Goal: Information Seeking & Learning: Learn about a topic

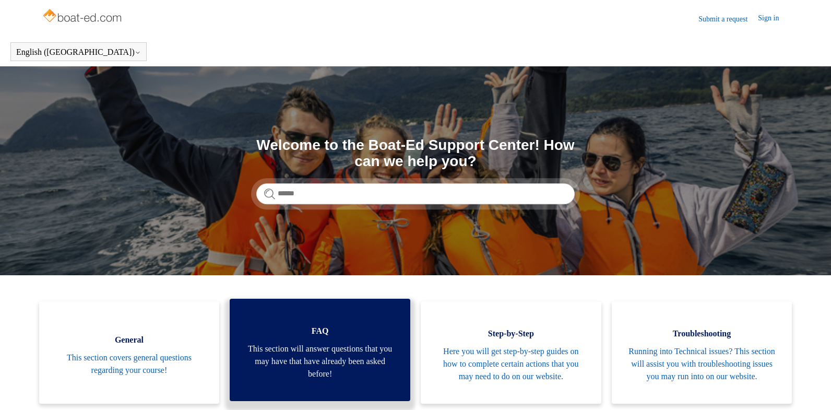
scroll to position [105, 0]
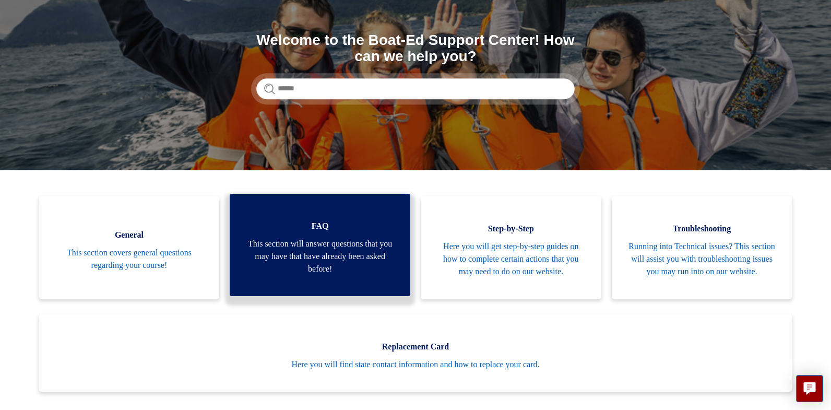
click at [311, 262] on span "This section will answer questions that you may have that have already been ask…" at bounding box center [319, 257] width 149 height 38
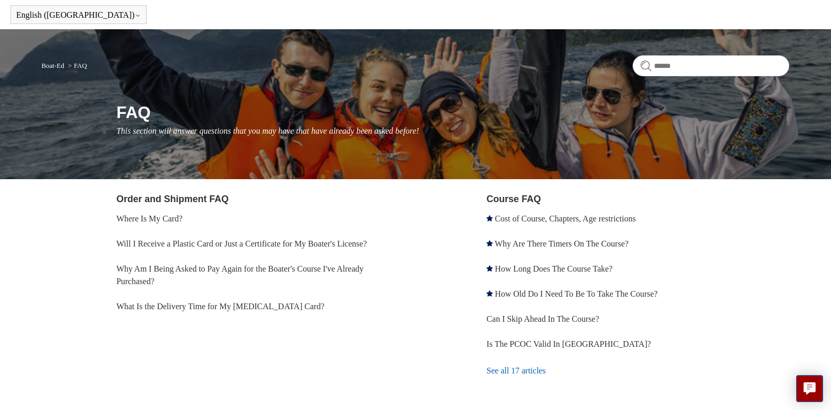
scroll to position [33, 0]
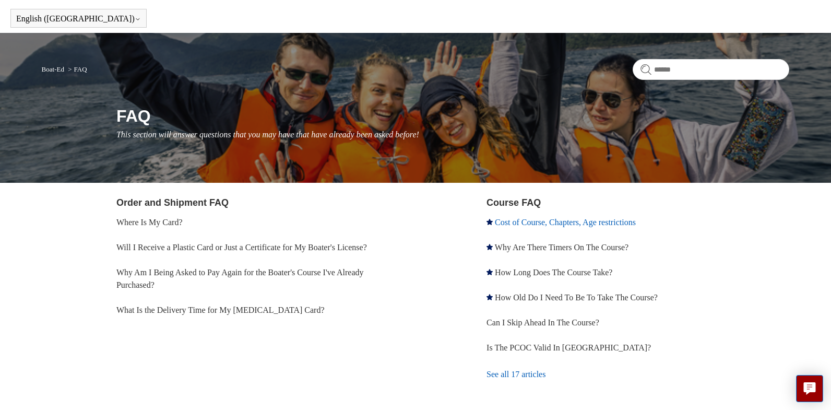
click at [522, 221] on link "Cost of Course, Chapters, Age restrictions" at bounding box center [565, 222] width 141 height 9
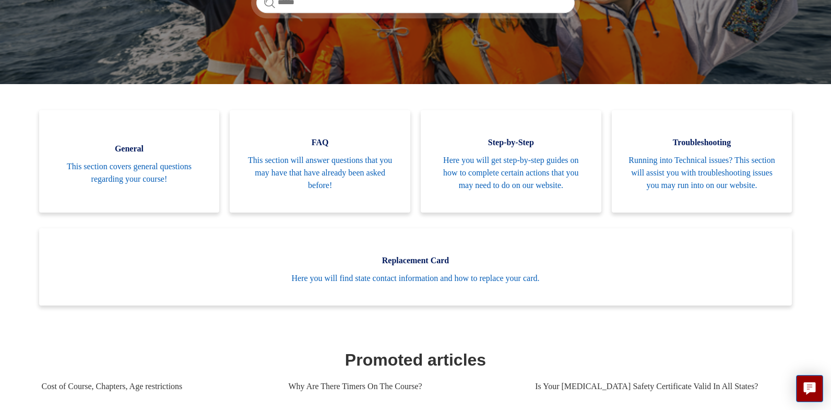
scroll to position [200, 0]
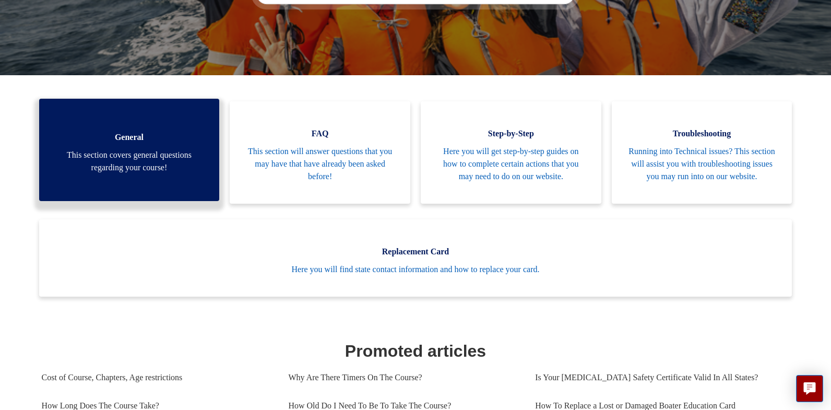
click at [131, 173] on span "This section covers general questions regarding your course!" at bounding box center [129, 161] width 149 height 25
